Goal: Information Seeking & Learning: Learn about a topic

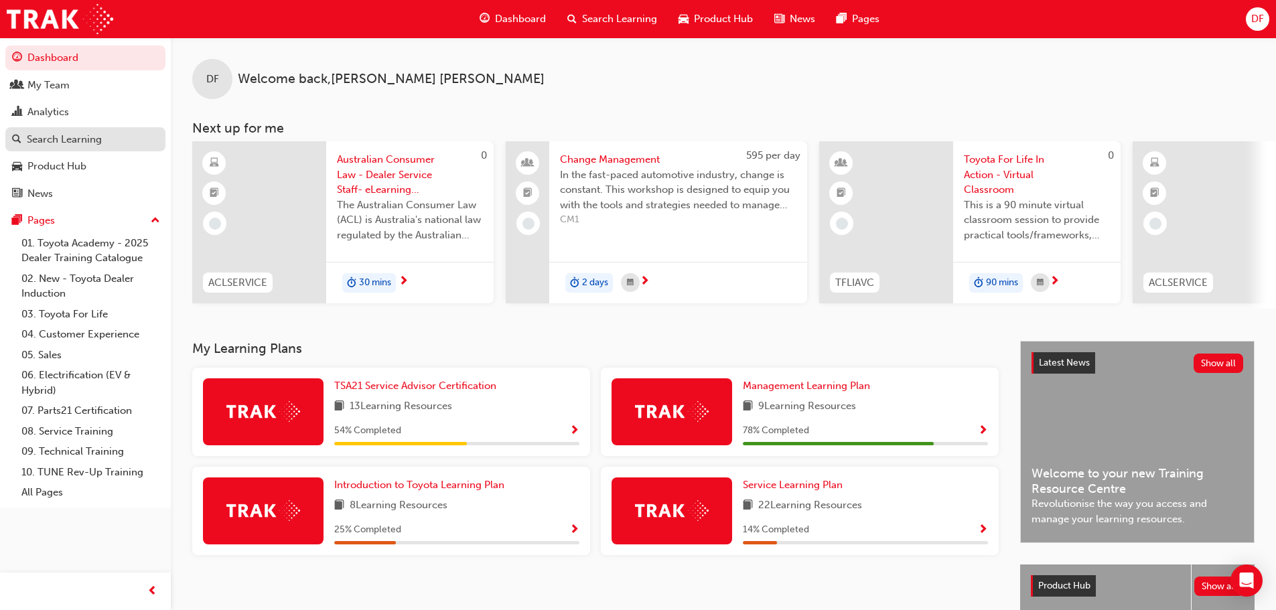
click at [87, 142] on div "Search Learning" at bounding box center [64, 139] width 75 height 15
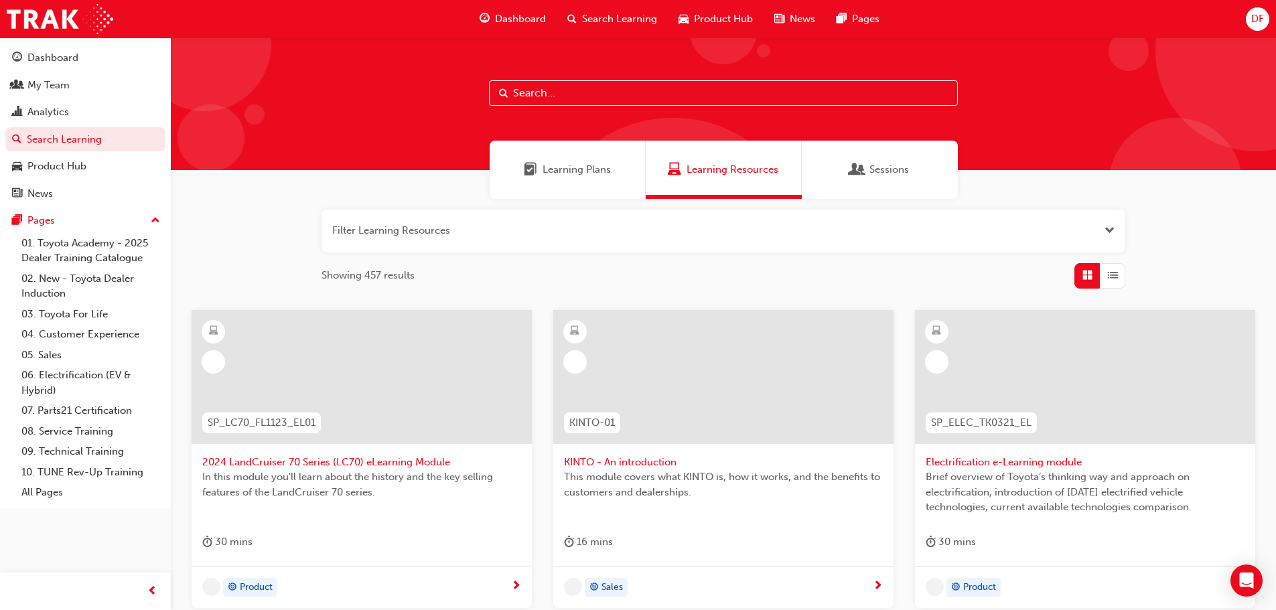
click at [548, 91] on input "text" at bounding box center [723, 92] width 469 height 25
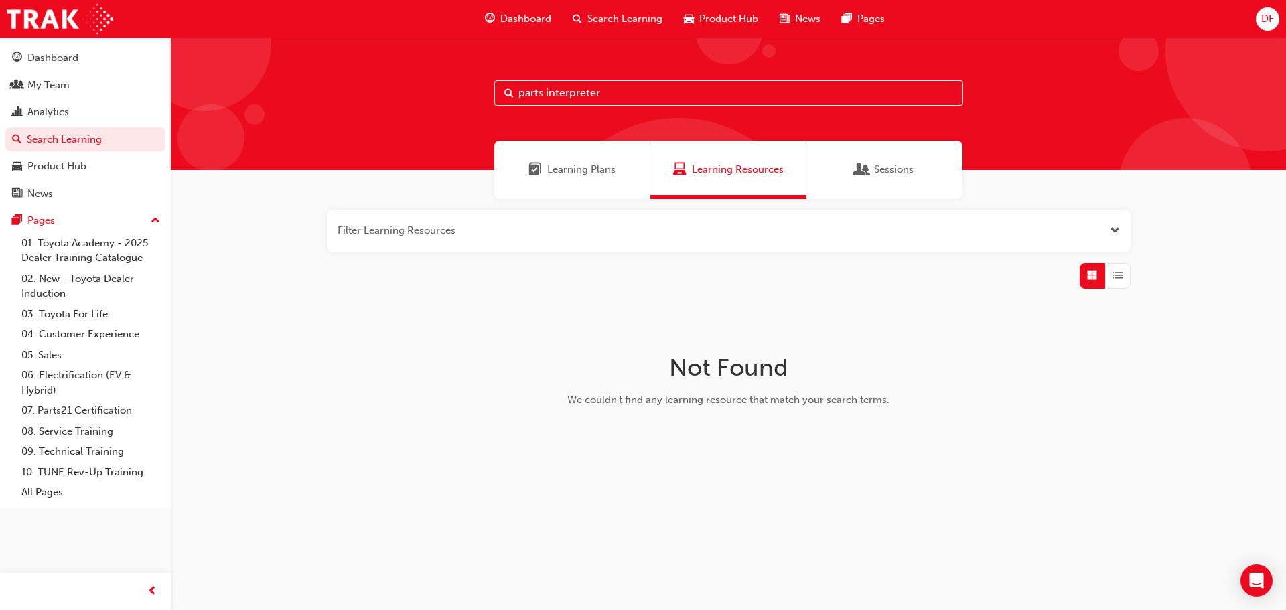
drag, startPoint x: 618, startPoint y: 94, endPoint x: 548, endPoint y: 94, distance: 70.3
click at [548, 94] on input "parts interpreter" at bounding box center [728, 92] width 469 height 25
type input "parts"
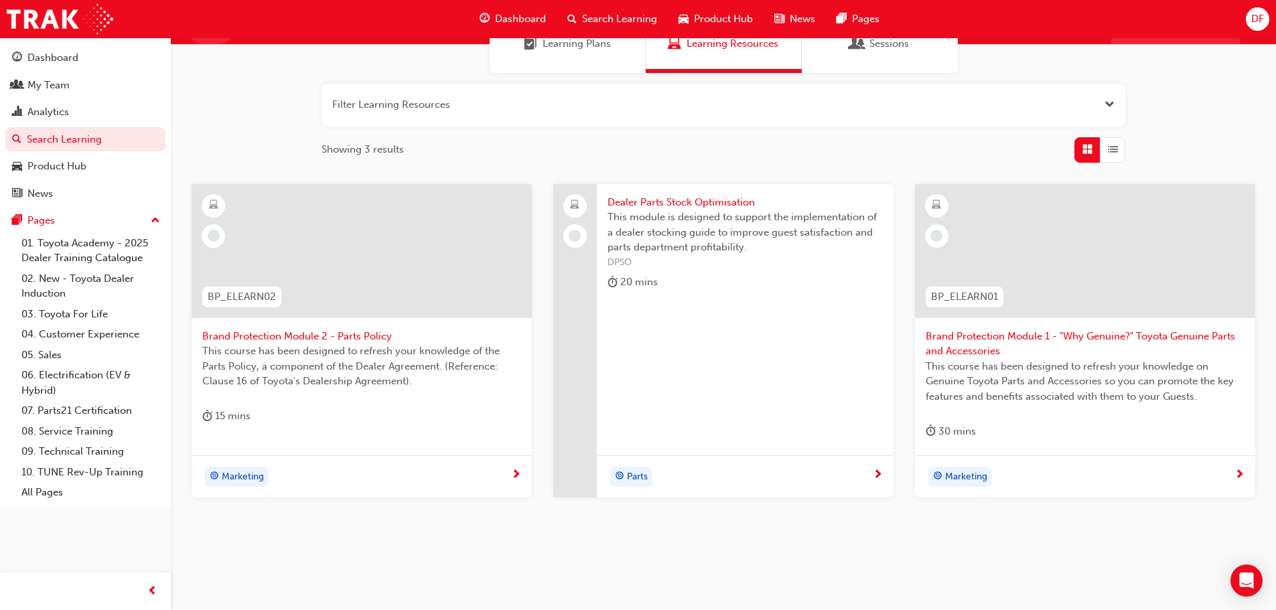
scroll to position [143, 0]
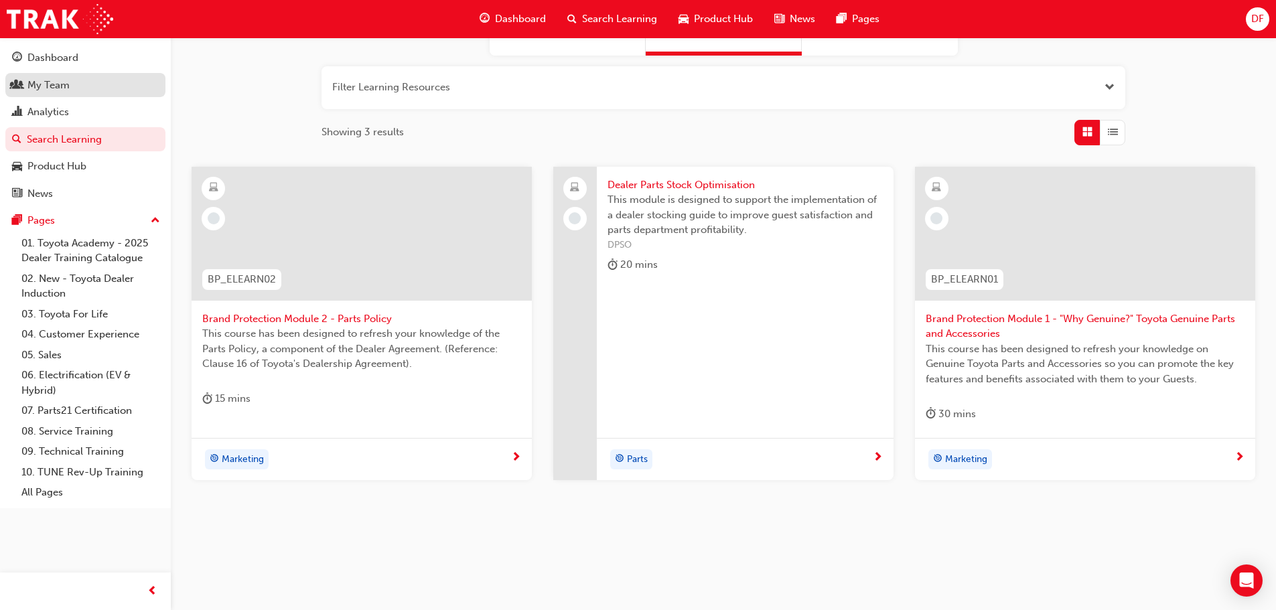
click at [35, 85] on div "My Team" at bounding box center [48, 85] width 42 height 15
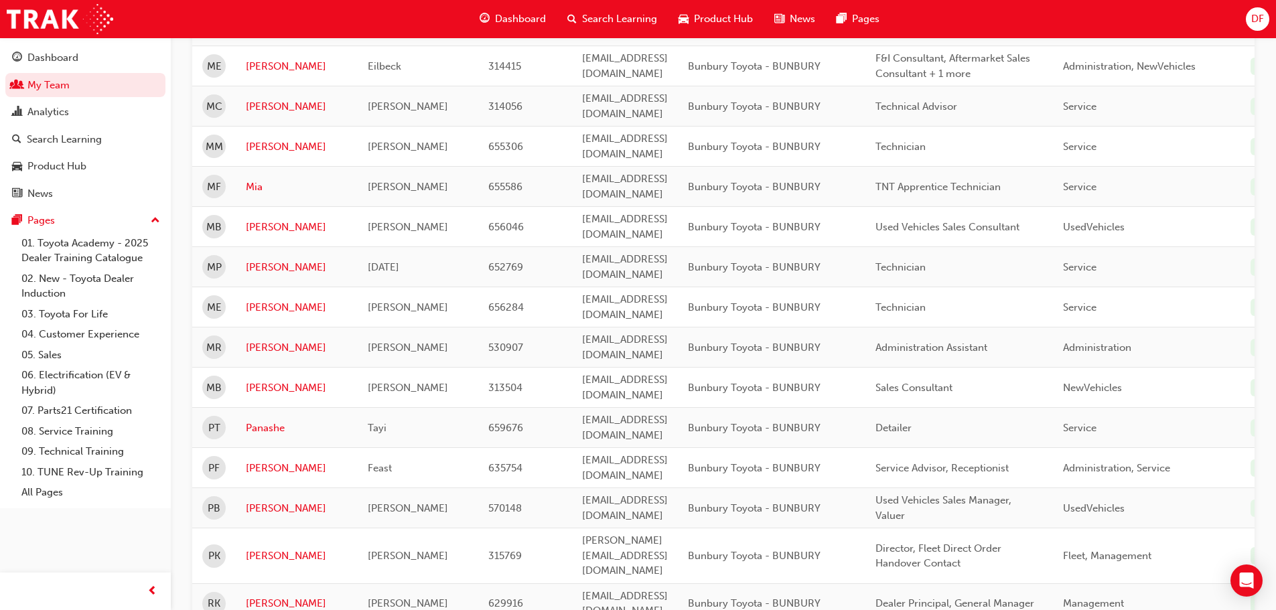
scroll to position [1474, 0]
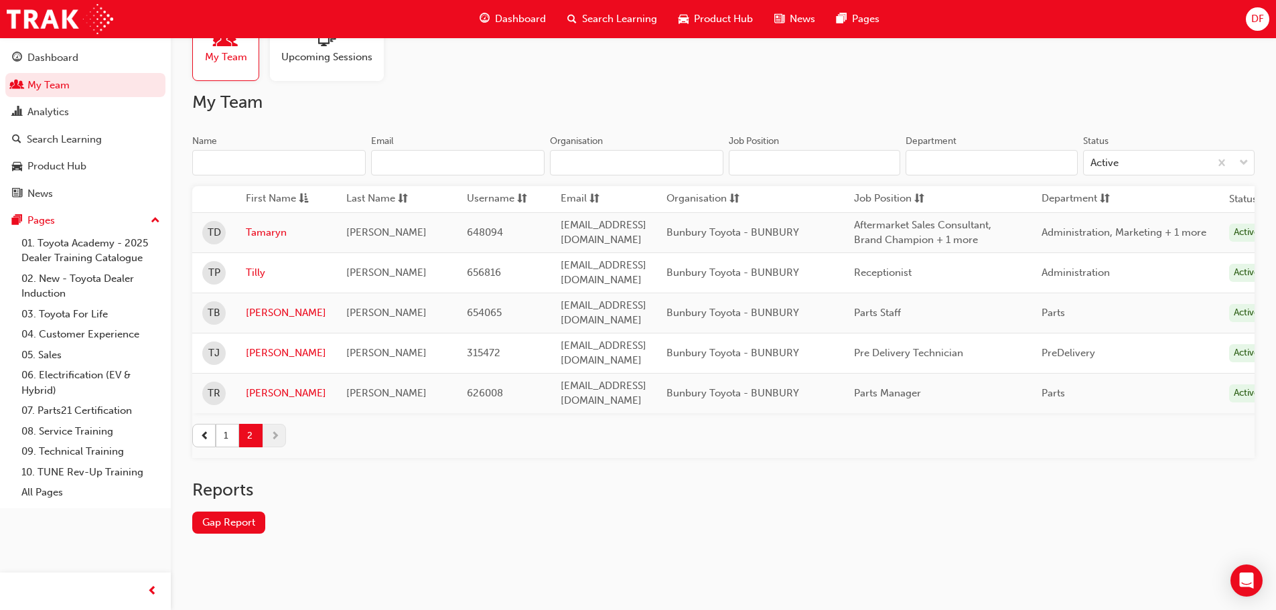
scroll to position [28, 0]
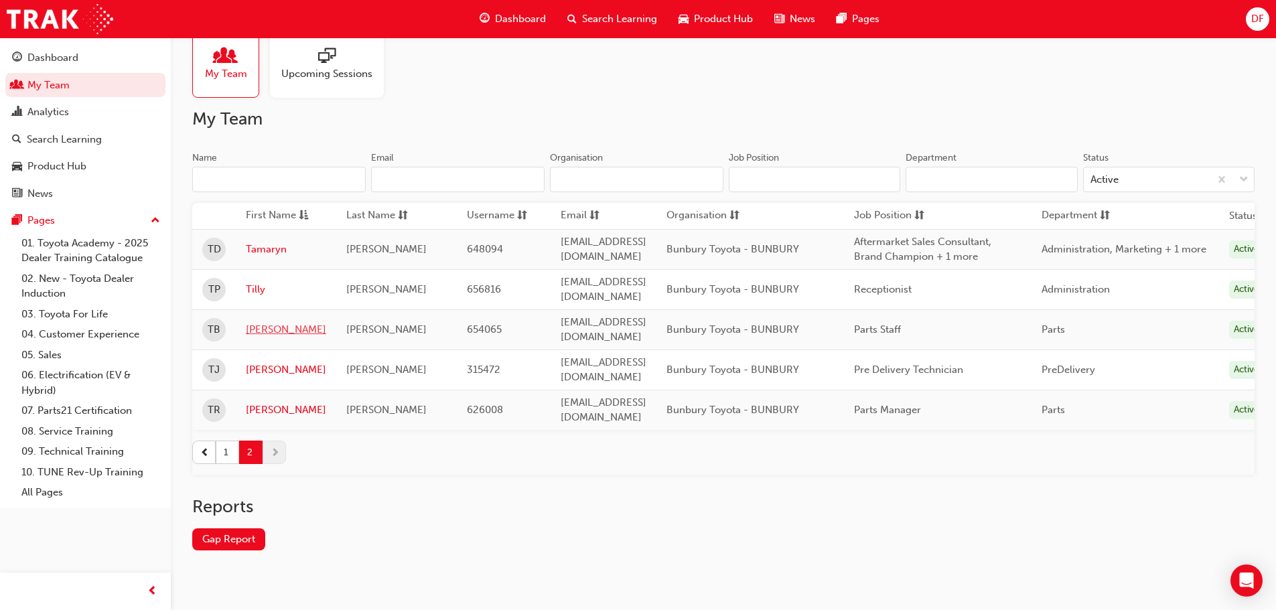
click at [256, 322] on link "[PERSON_NAME]" at bounding box center [286, 329] width 80 height 15
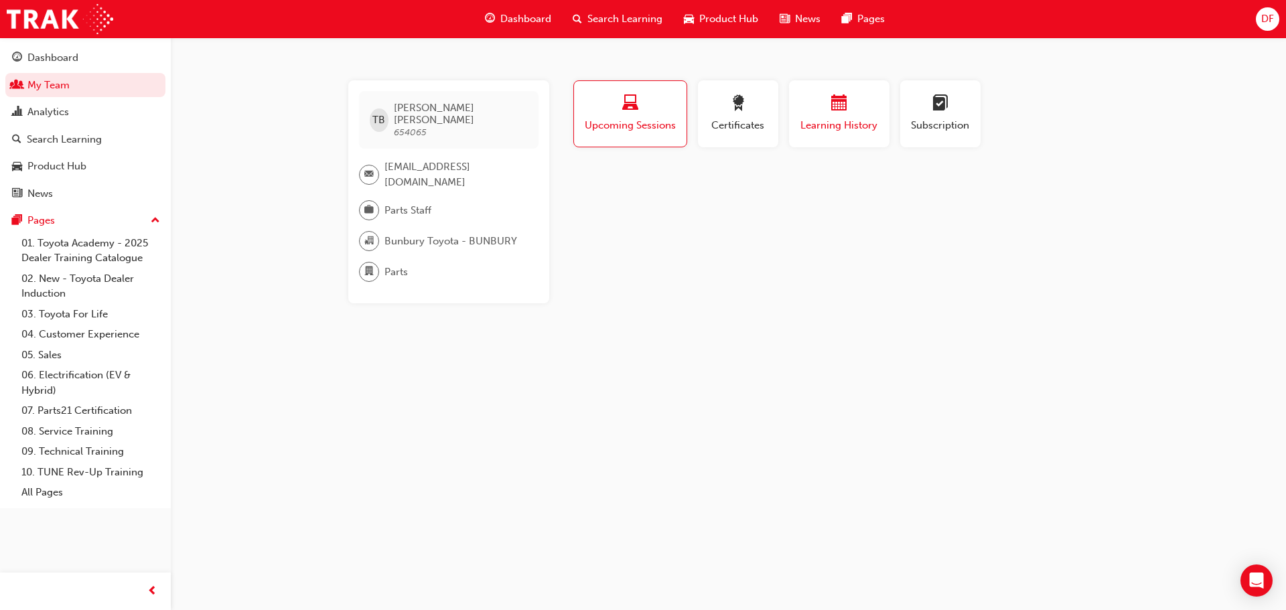
click at [833, 129] on span "Learning History" at bounding box center [839, 125] width 80 height 15
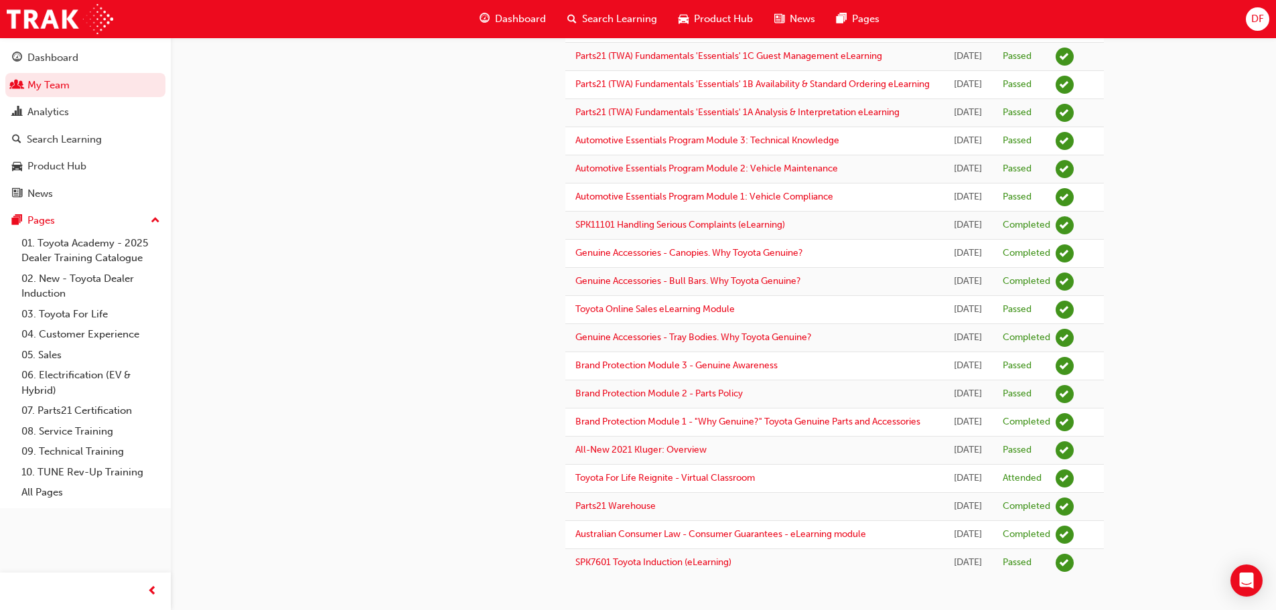
scroll to position [777, 0]
click at [637, 500] on link "Parts21 Warehouse" at bounding box center [615, 505] width 80 height 11
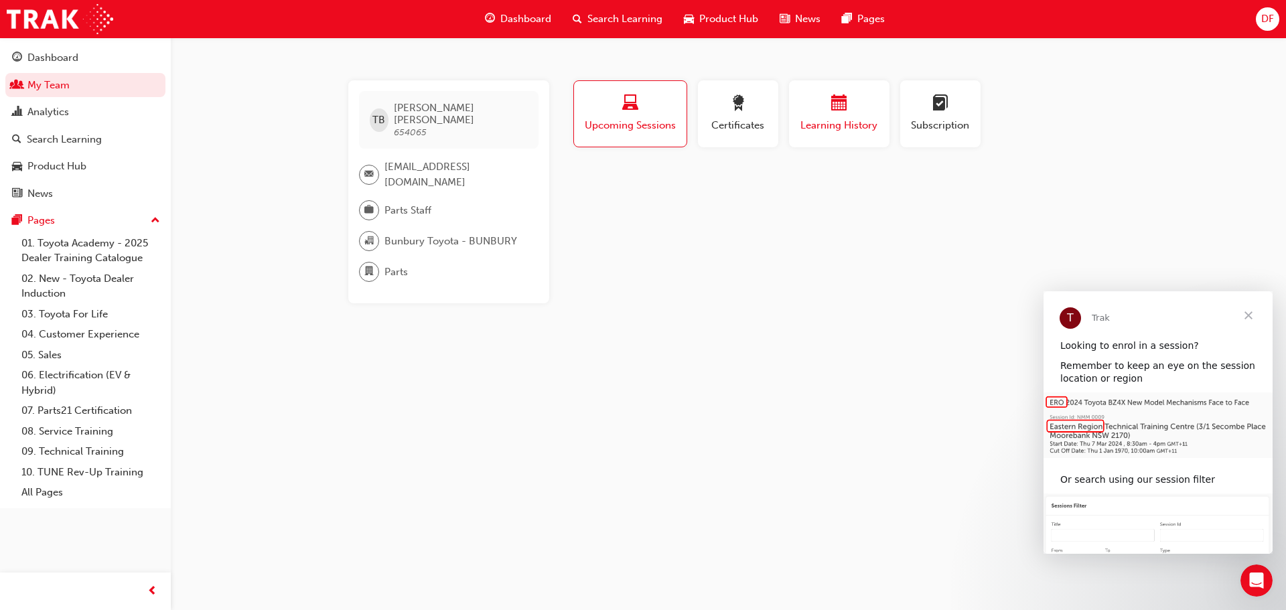
click at [830, 120] on span "Learning History" at bounding box center [839, 125] width 80 height 15
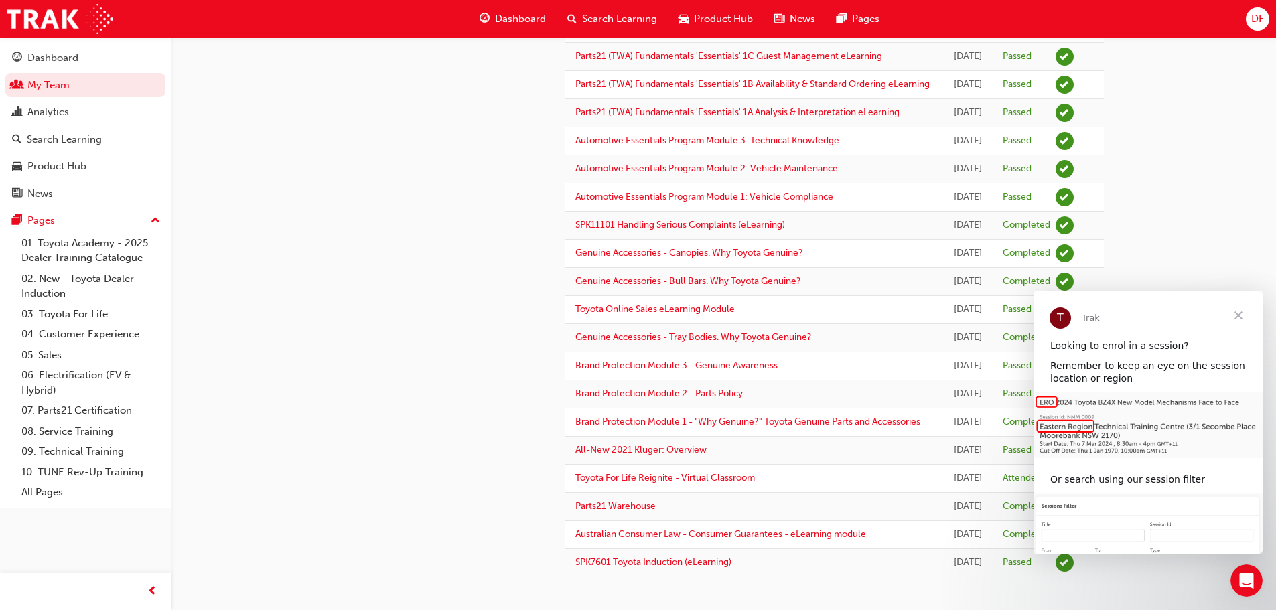
scroll to position [442, 0]
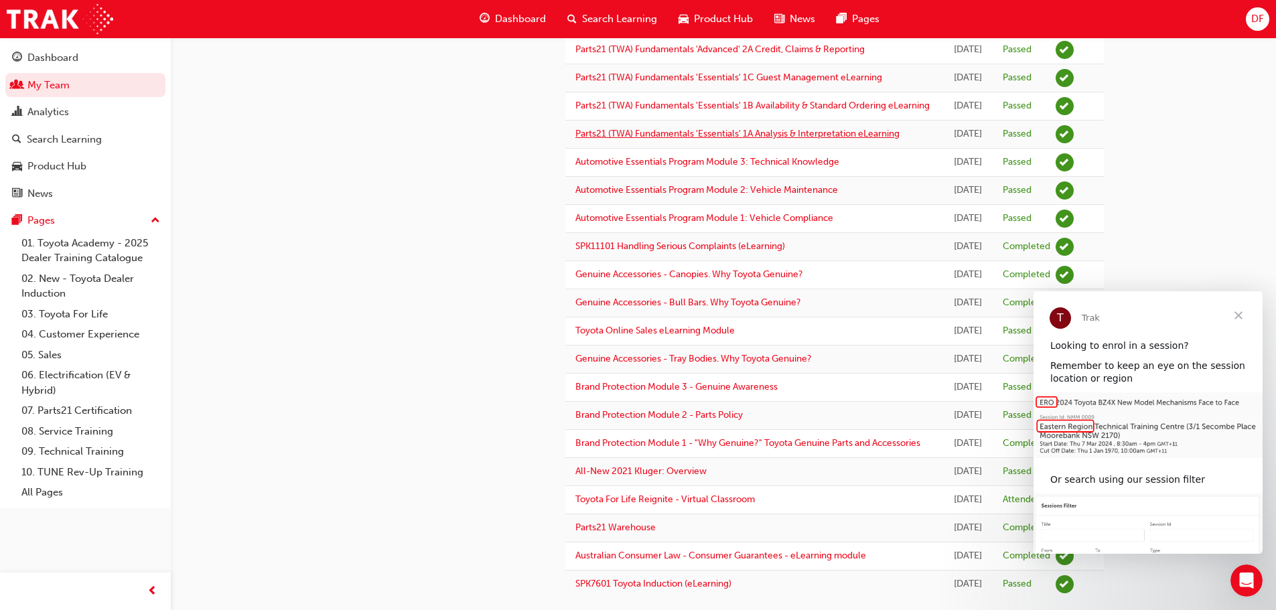
click at [658, 139] on link "Parts21 (TWA) Fundamentals 'Essentials' 1A Analysis & Interpretation eLearning" at bounding box center [737, 133] width 324 height 11
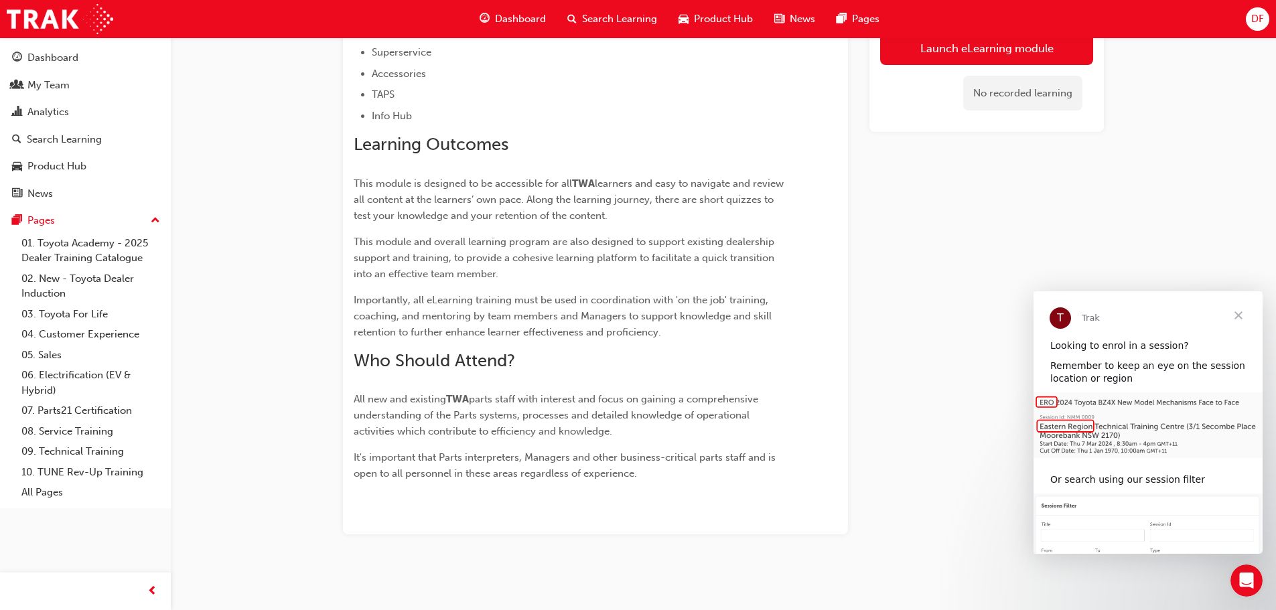
scroll to position [714, 0]
click at [1236, 315] on span "Close" at bounding box center [1238, 315] width 48 height 48
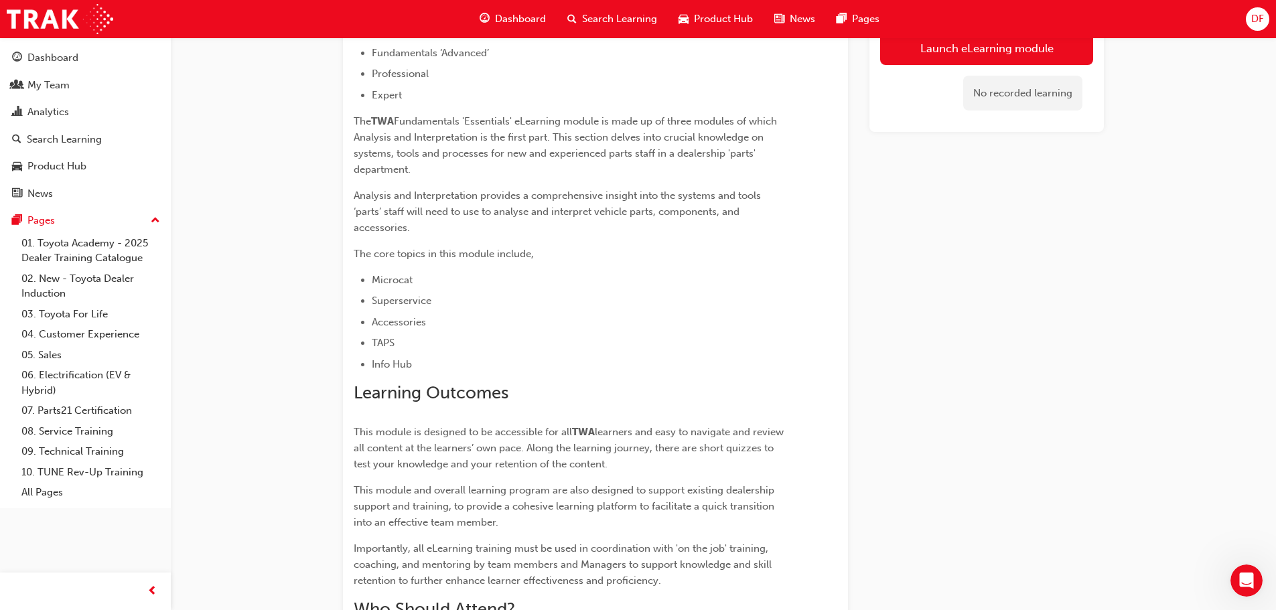
scroll to position [379, 0]
